Goal: Go to known website: Access a specific website the user already knows

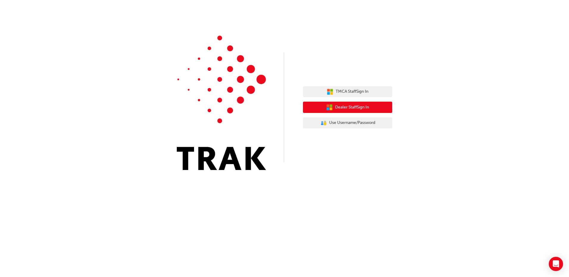
click at [342, 108] on span "Dealer Staff Sign In" at bounding box center [352, 107] width 34 height 7
